Goal: Task Accomplishment & Management: Use online tool/utility

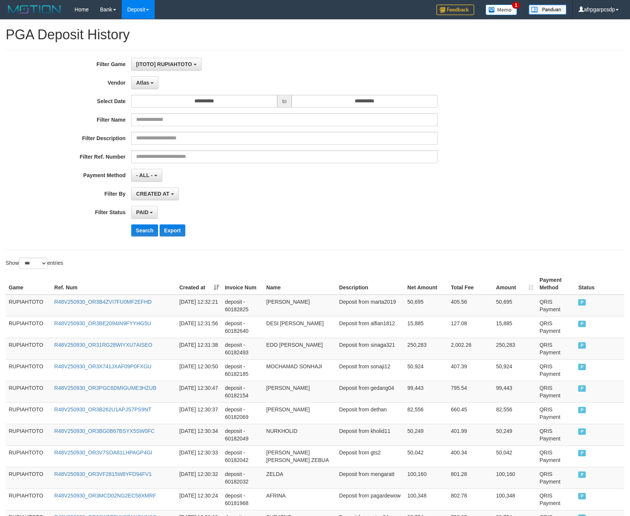
select select "**********"
select select "*"
select select "***"
click at [136, 237] on button "Search" at bounding box center [144, 231] width 27 height 12
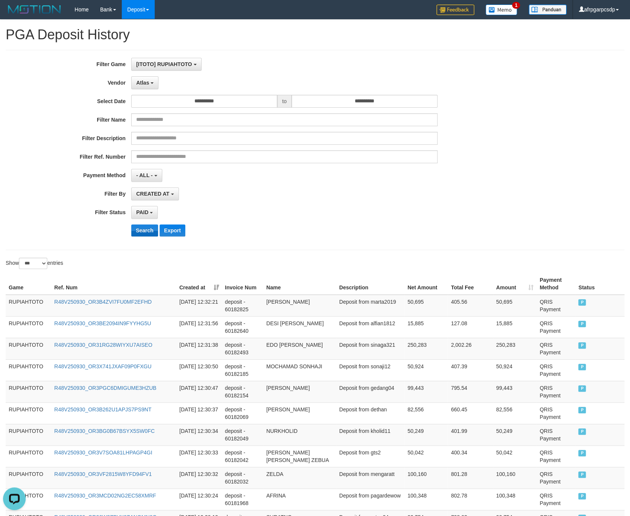
scroll to position [22, 0]
click at [139, 237] on button "Search" at bounding box center [144, 231] width 27 height 12
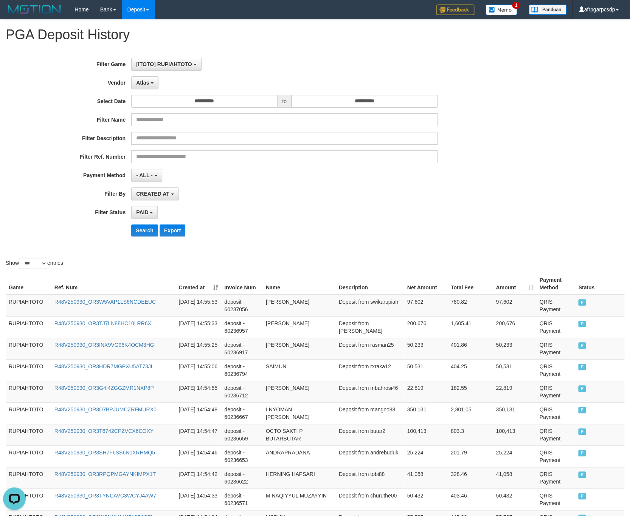
click at [294, 199] on div "CREATED AT PAID AT CREATED AT" at bounding box center [284, 194] width 306 height 13
click at [136, 228] on button "Search" at bounding box center [144, 231] width 27 height 12
click at [137, 228] on button "Search" at bounding box center [144, 231] width 27 height 12
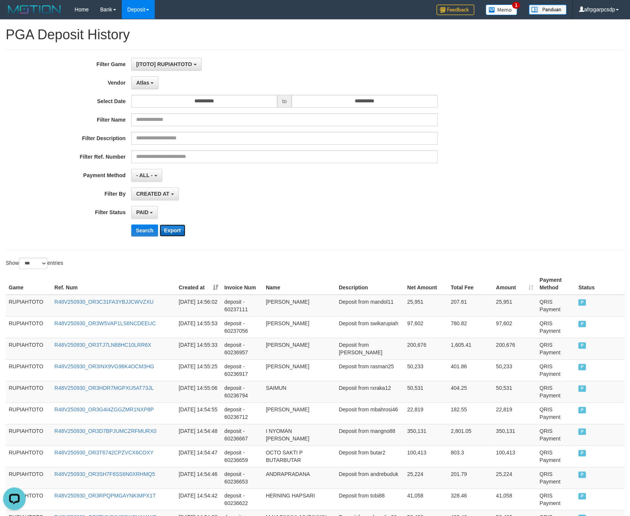
click at [179, 230] on button "Export" at bounding box center [173, 231] width 26 height 12
click at [368, 170] on div "**********" at bounding box center [262, 150] width 525 height 185
click at [142, 234] on button "Search" at bounding box center [144, 231] width 27 height 12
drag, startPoint x: 142, startPoint y: 234, endPoint x: 157, endPoint y: 232, distance: 14.5
click at [145, 234] on button "Search" at bounding box center [144, 231] width 27 height 12
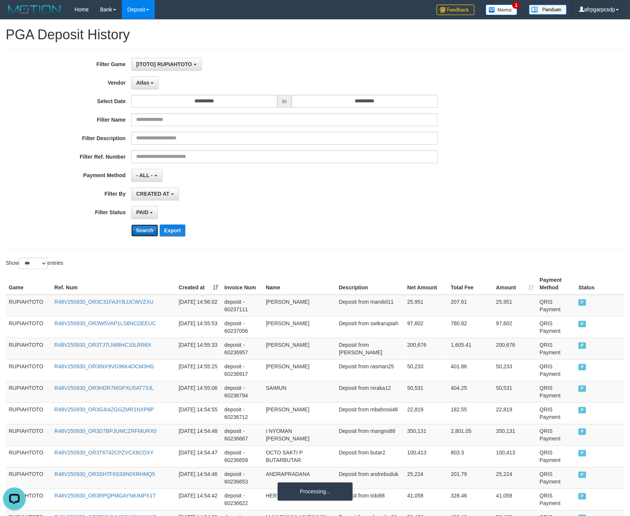
drag, startPoint x: 157, startPoint y: 232, endPoint x: 148, endPoint y: 235, distance: 9.2
click at [148, 235] on button "Search" at bounding box center [144, 231] width 27 height 12
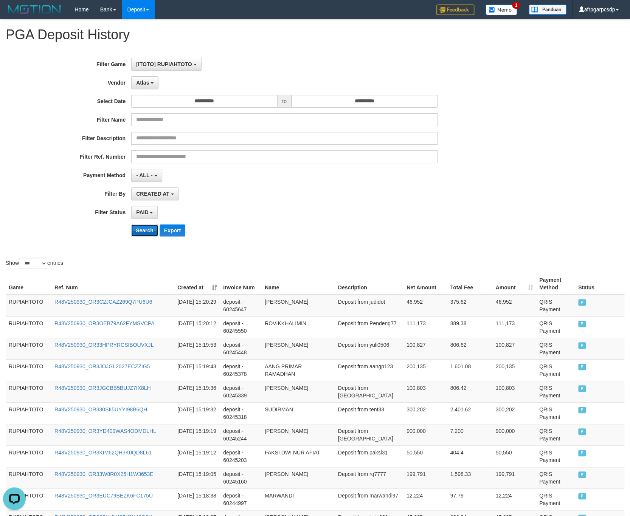
click at [151, 235] on button "Search" at bounding box center [144, 231] width 27 height 12
drag, startPoint x: 151, startPoint y: 235, endPoint x: 134, endPoint y: 225, distance: 19.8
click at [134, 229] on button "Search" at bounding box center [144, 231] width 27 height 12
click at [363, 169] on div "**********" at bounding box center [262, 150] width 525 height 185
click at [138, 230] on button "Search" at bounding box center [144, 231] width 27 height 12
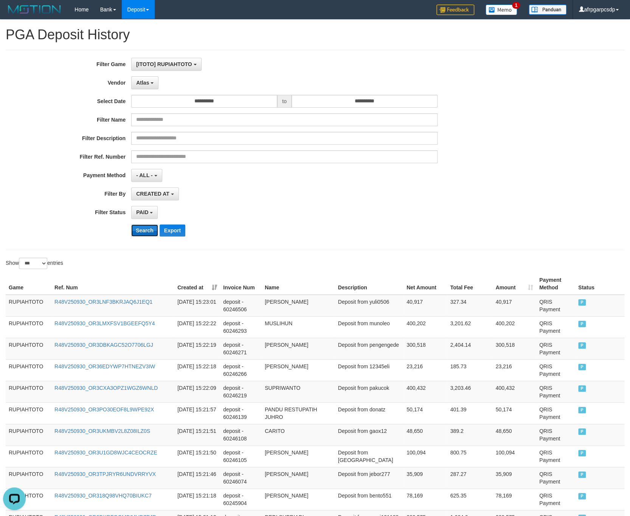
click at [138, 230] on button "Search" at bounding box center [144, 231] width 27 height 12
click at [138, 228] on button "Search" at bounding box center [144, 231] width 27 height 12
click at [368, 183] on div "**********" at bounding box center [262, 150] width 525 height 185
click at [155, 231] on button "Search" at bounding box center [144, 231] width 27 height 12
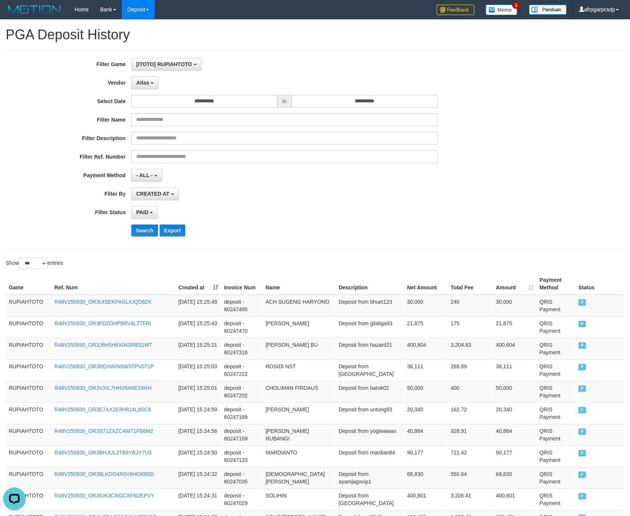
click at [322, 211] on div "PAID SELECT ALL - ALL - SELECT STATUS PENDING/UNPAID PAID CANCELED EXPIRED" at bounding box center [284, 212] width 306 height 13
click at [138, 226] on div "**********" at bounding box center [262, 150] width 525 height 185
click at [139, 230] on button "Search" at bounding box center [144, 231] width 27 height 12
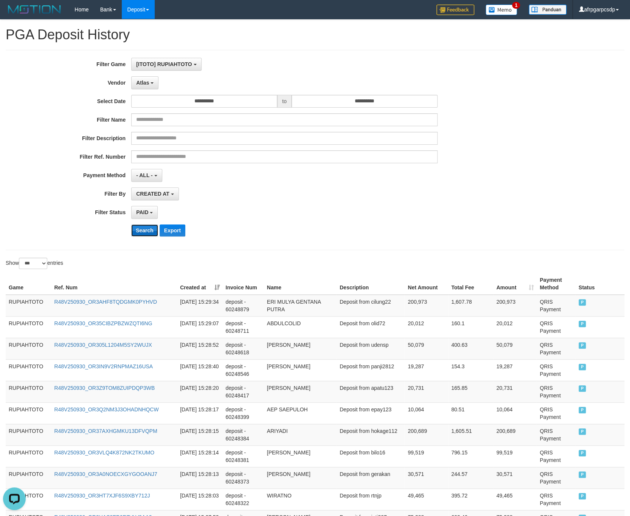
click at [139, 230] on button "Search" at bounding box center [144, 231] width 27 height 12
click at [135, 233] on button "Search" at bounding box center [144, 231] width 27 height 12
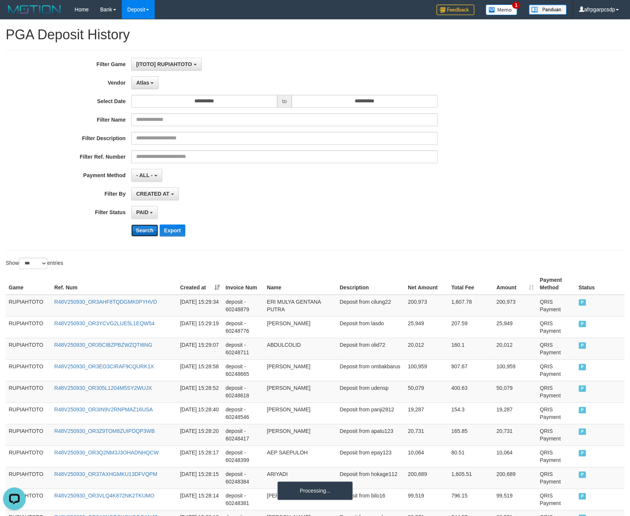
click at [138, 232] on button "Search" at bounding box center [144, 231] width 27 height 12
click at [139, 233] on button "Search" at bounding box center [144, 231] width 27 height 12
click at [140, 234] on button "Search" at bounding box center [144, 231] width 27 height 12
click at [138, 232] on button "Search" at bounding box center [144, 231] width 27 height 12
click at [327, 191] on div "CREATED AT PAID AT CREATED AT" at bounding box center [284, 194] width 306 height 13
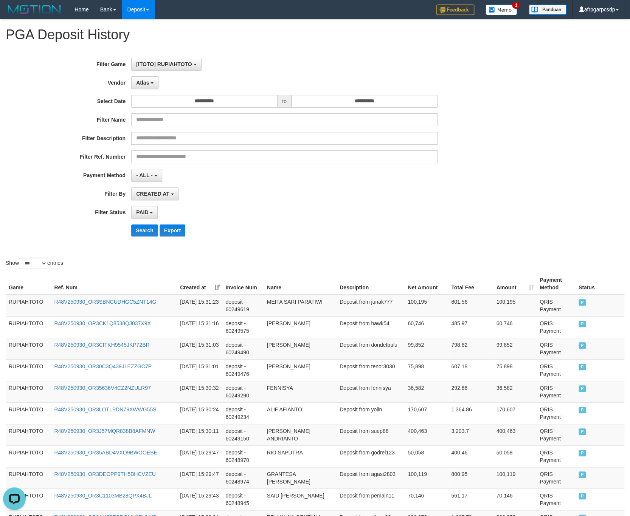
click at [157, 94] on div "**********" at bounding box center [262, 150] width 525 height 185
click at [147, 86] on span "Atlas" at bounding box center [142, 83] width 13 height 6
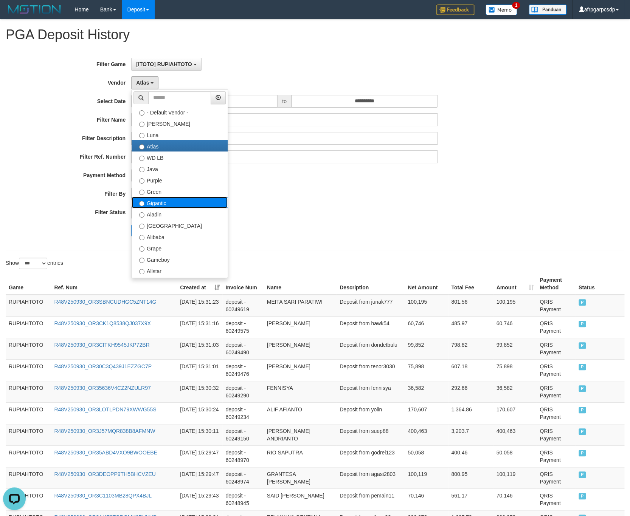
click at [186, 199] on label "Gigantic" at bounding box center [180, 202] width 96 height 11
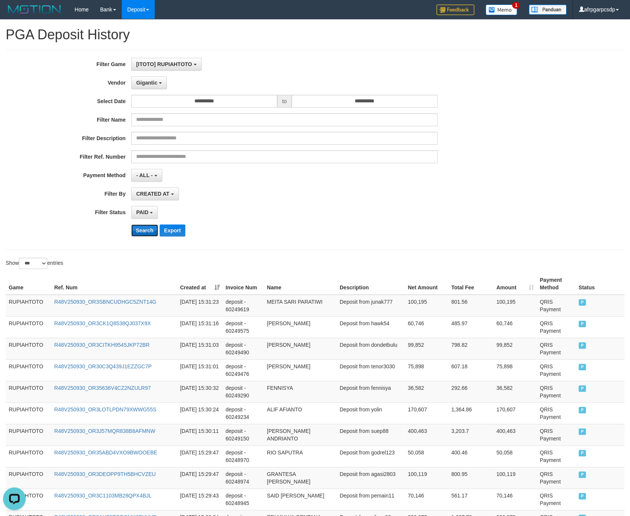
click at [141, 233] on button "Search" at bounding box center [144, 231] width 27 height 12
click at [160, 80] on button "Gigantic" at bounding box center [149, 82] width 36 height 13
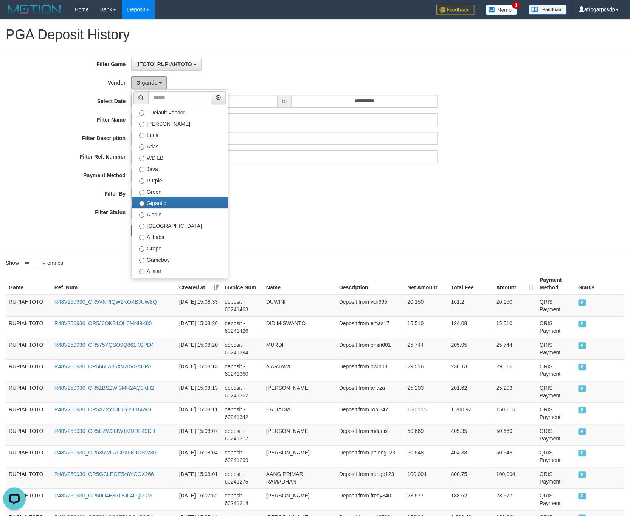
scroll to position [59, 0]
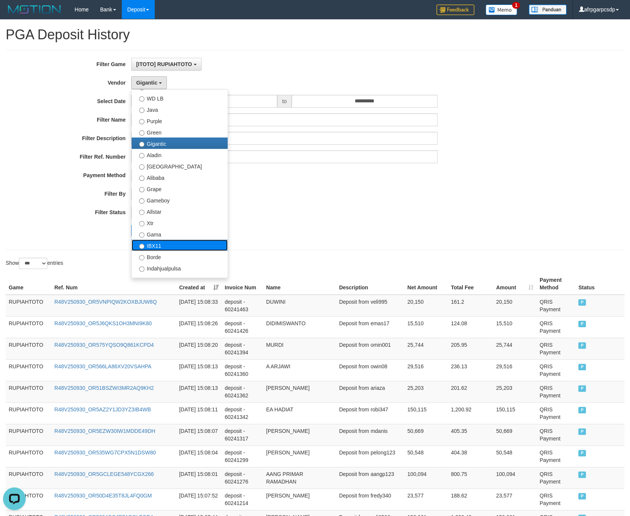
click at [167, 247] on label "IBX11" at bounding box center [180, 245] width 96 height 11
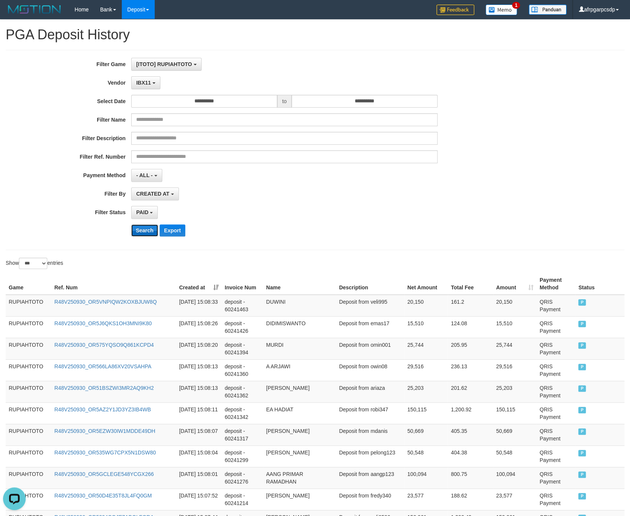
click at [149, 237] on button "Search" at bounding box center [144, 231] width 27 height 12
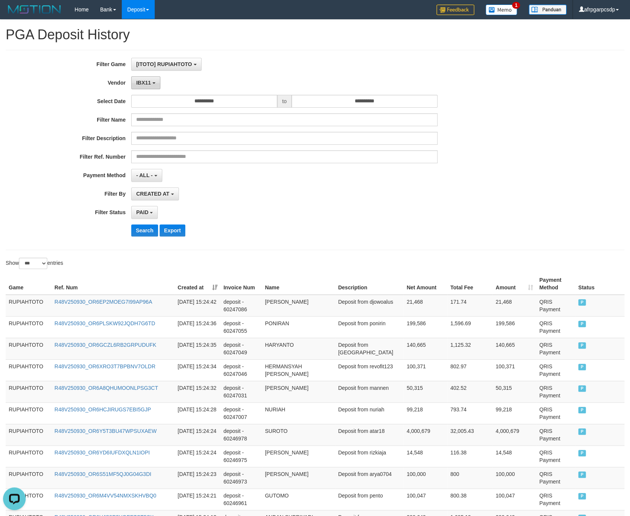
click at [148, 89] on button "IBX11" at bounding box center [145, 82] width 29 height 13
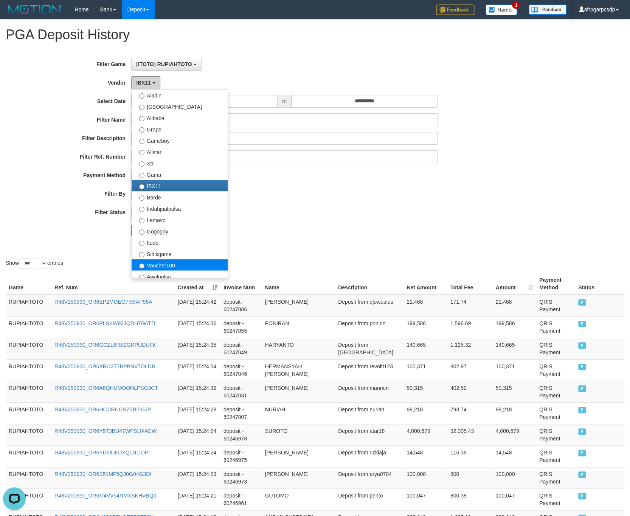
scroll to position [179, 0]
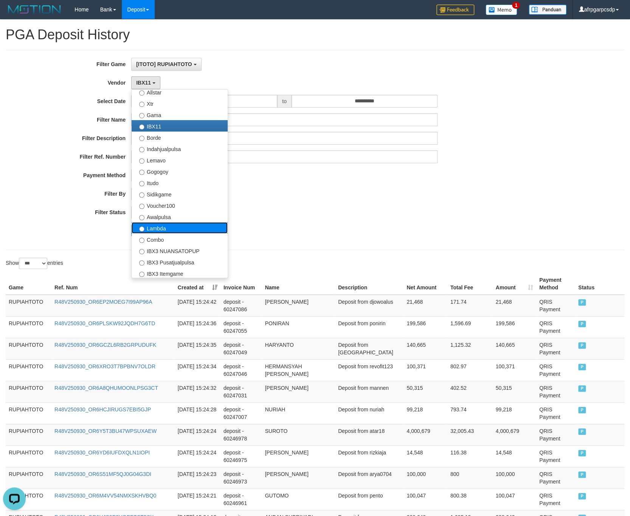
click at [172, 232] on label "Lambda" at bounding box center [180, 227] width 96 height 11
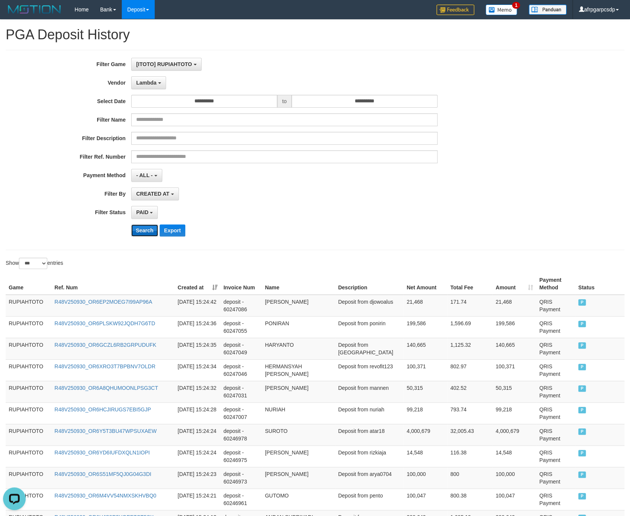
click at [143, 231] on button "Search" at bounding box center [144, 231] width 27 height 12
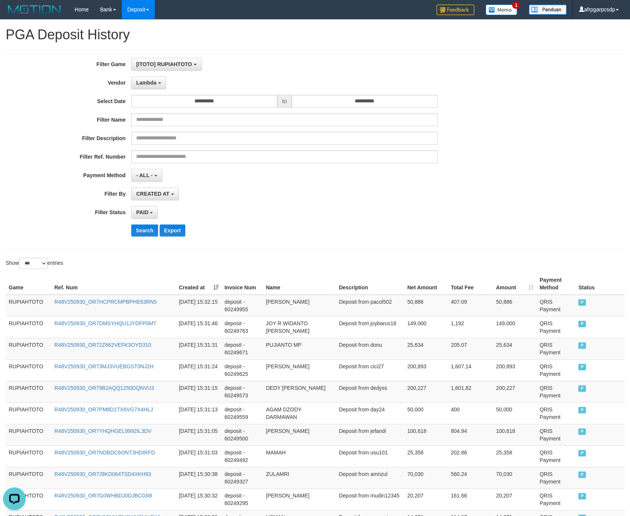
click at [150, 77] on div "**********" at bounding box center [262, 150] width 525 height 185
click at [150, 81] on span "Lambda" at bounding box center [146, 83] width 20 height 6
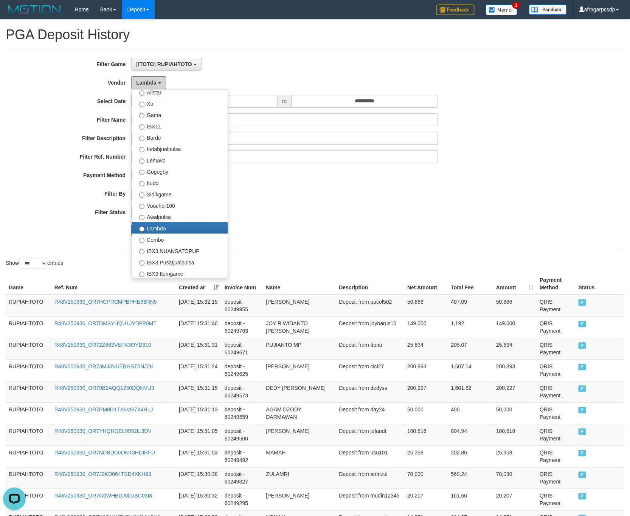
scroll to position [0, 0]
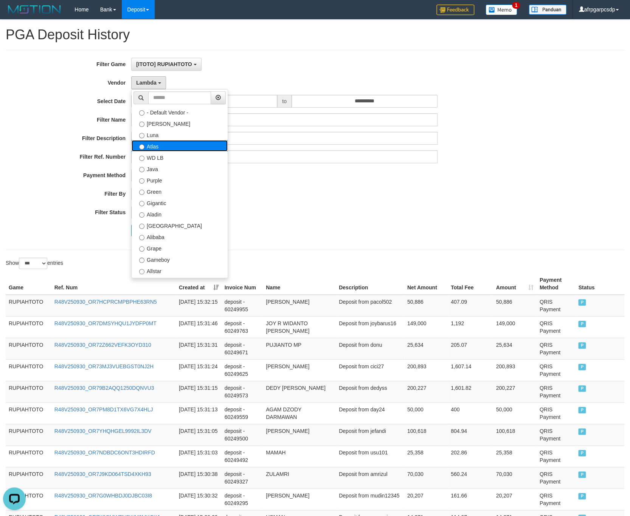
click at [179, 150] on label "Atlas" at bounding box center [180, 145] width 96 height 11
select select "**********"
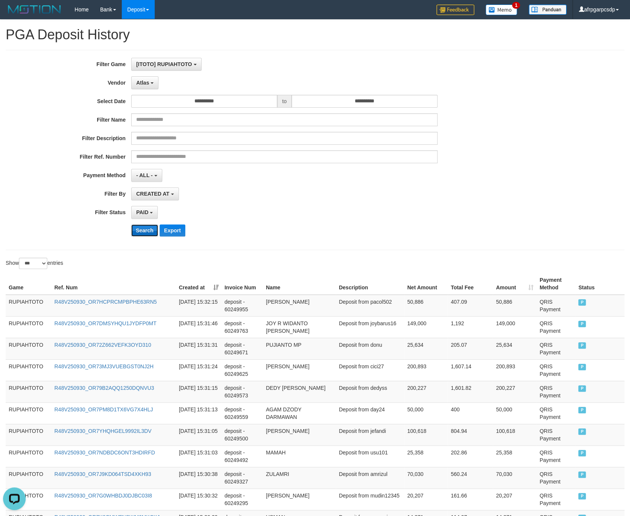
click at [143, 230] on button "Search" at bounding box center [144, 231] width 27 height 12
click at [364, 226] on div "**********" at bounding box center [262, 150] width 525 height 185
click at [369, 222] on div "**********" at bounding box center [262, 150] width 525 height 185
click at [149, 232] on button "Search" at bounding box center [144, 231] width 27 height 12
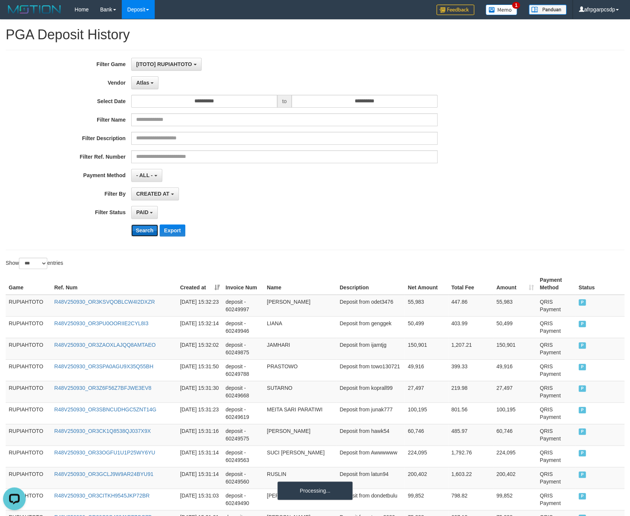
click at [149, 232] on button "Search" at bounding box center [144, 231] width 27 height 12
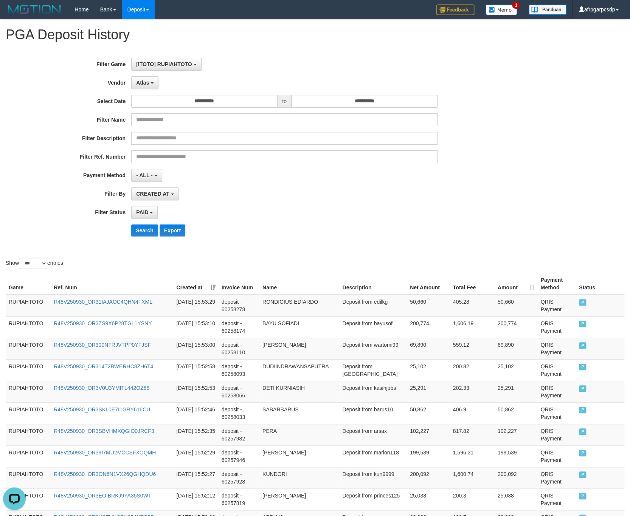
click at [134, 226] on div "**********" at bounding box center [262, 150] width 525 height 185
click at [136, 228] on button "Search" at bounding box center [144, 231] width 27 height 12
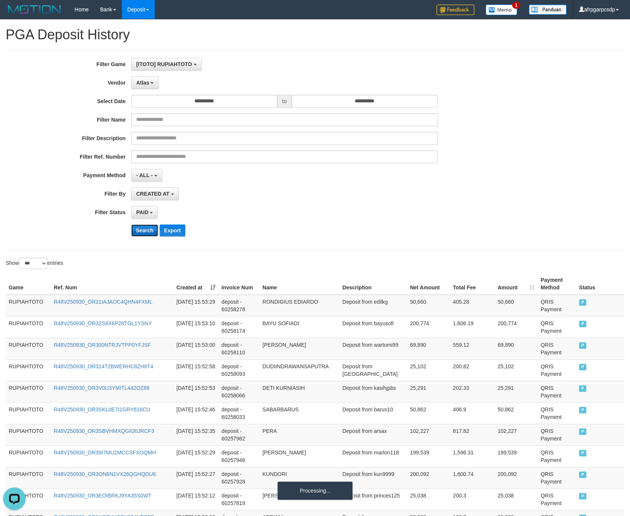
click at [138, 230] on button "Search" at bounding box center [144, 231] width 27 height 12
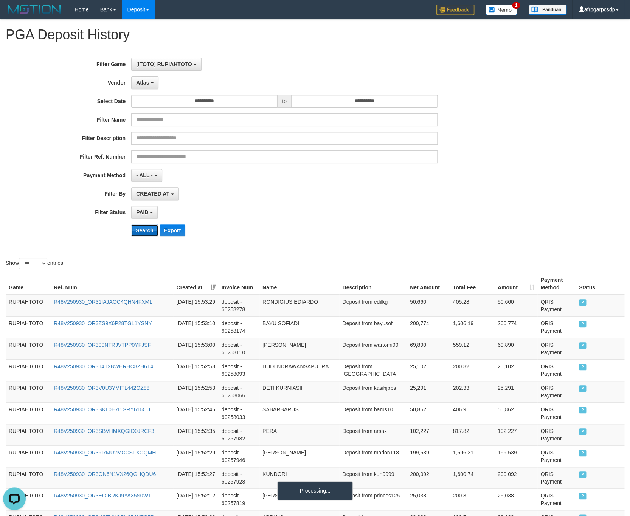
click at [138, 230] on button "Search" at bounding box center [144, 231] width 27 height 12
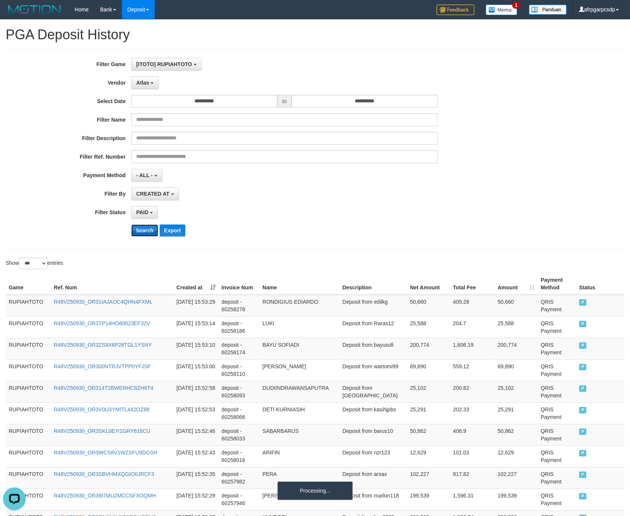
click at [138, 230] on button "Search" at bounding box center [144, 231] width 27 height 12
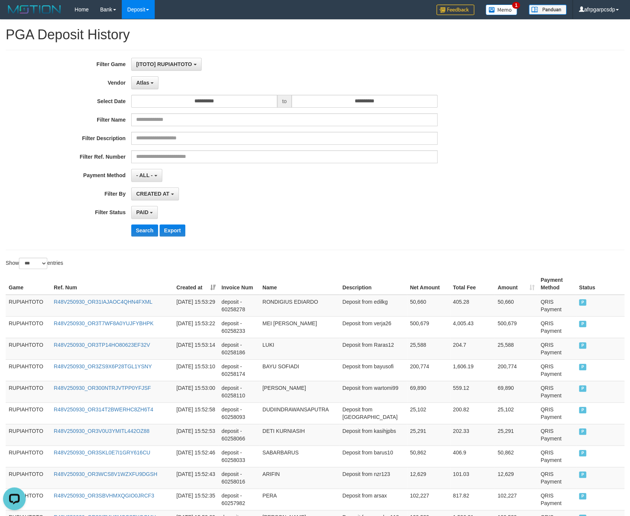
click at [418, 215] on div "PAID SELECT ALL - ALL - SELECT STATUS PENDING/UNPAID PAID CANCELED EXPIRED" at bounding box center [284, 212] width 306 height 13
click at [138, 237] on button "Search" at bounding box center [144, 231] width 27 height 12
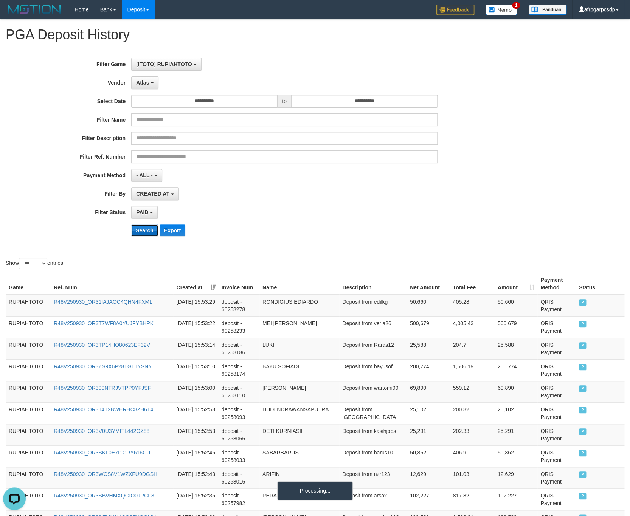
click at [138, 237] on button "Search" at bounding box center [144, 231] width 27 height 12
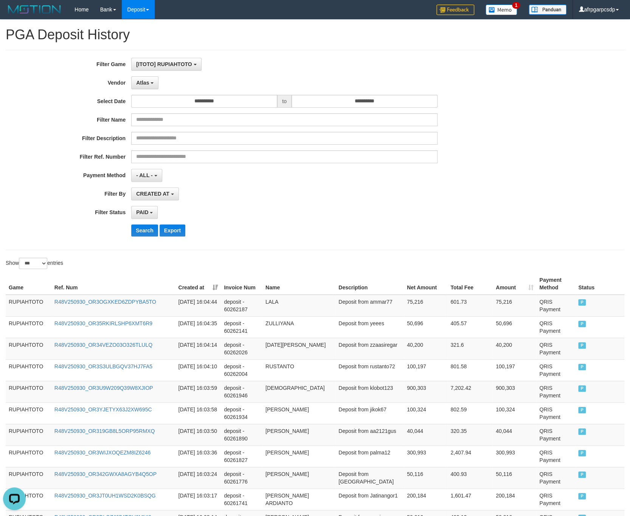
click at [172, 225] on div "**********" at bounding box center [262, 150] width 525 height 185
click at [174, 231] on button "Export" at bounding box center [173, 231] width 26 height 12
click at [508, 115] on div "Filter Name" at bounding box center [262, 119] width 525 height 13
click at [144, 231] on button "Search" at bounding box center [144, 231] width 27 height 12
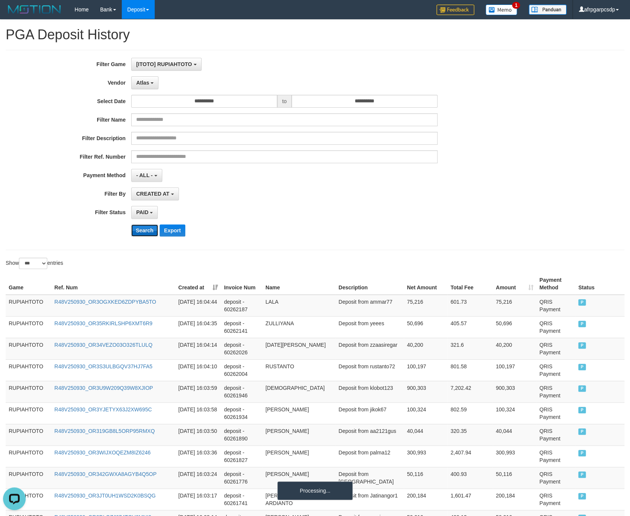
click at [144, 231] on button "Search" at bounding box center [144, 231] width 27 height 12
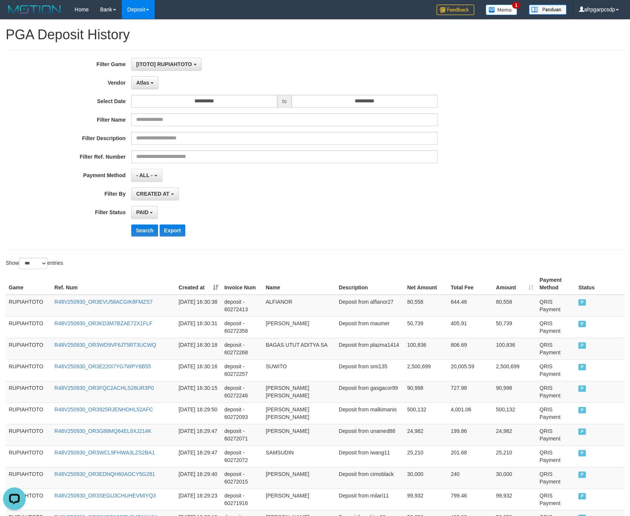
drag, startPoint x: 534, startPoint y: 146, endPoint x: 457, endPoint y: 2, distance: 163.4
click at [530, 139] on div "**********" at bounding box center [315, 150] width 630 height 185
